Goal: Task Accomplishment & Management: Manage account settings

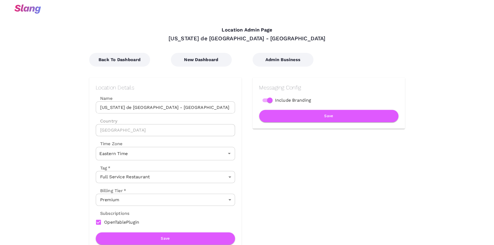
scroll to position [181, 0]
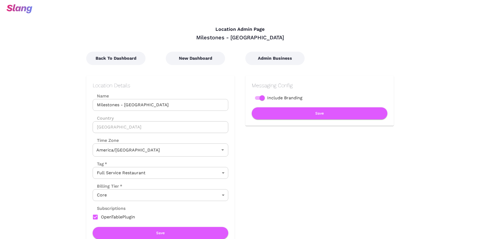
type input "Eastern Time"
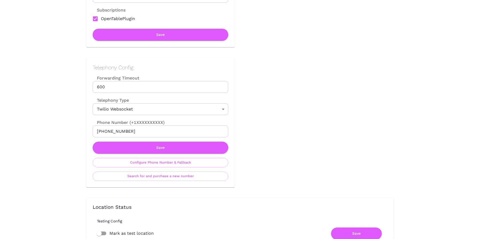
scroll to position [202, 0]
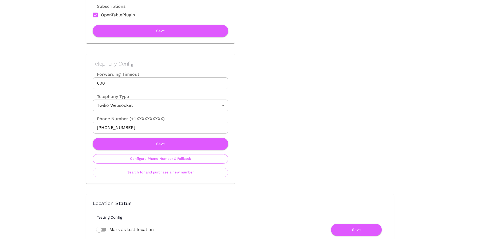
click at [188, 160] on button "Configure Phone Number & Fallback" at bounding box center [161, 158] width 136 height 9
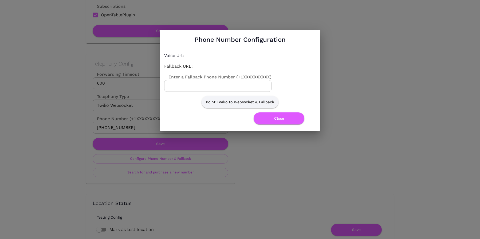
click at [220, 82] on input "Enter a Fallback Phone Number (+1XXXXXXXXXX)" at bounding box center [217, 86] width 107 height 12
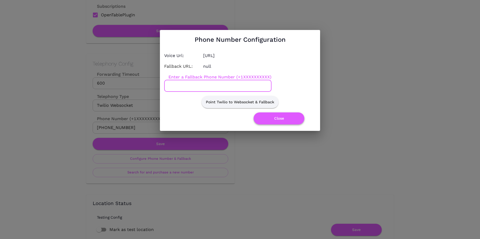
click at [277, 122] on button "Close" at bounding box center [279, 118] width 51 height 12
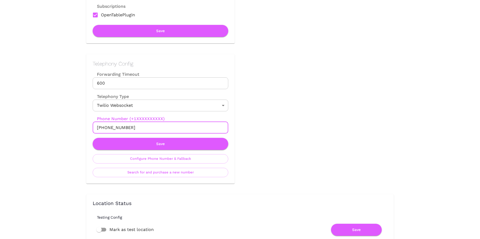
drag, startPoint x: 102, startPoint y: 127, endPoint x: 162, endPoint y: 127, distance: 59.9
click at [162, 127] on input "[PHONE_NUMBER]" at bounding box center [161, 128] width 136 height 12
